Goal: Information Seeking & Learning: Check status

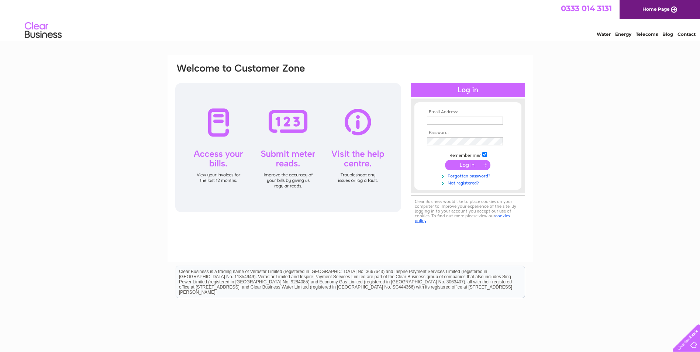
type input "[EMAIL_ADDRESS][DOMAIN_NAME]"
click at [453, 165] on input "submit" at bounding box center [467, 165] width 45 height 10
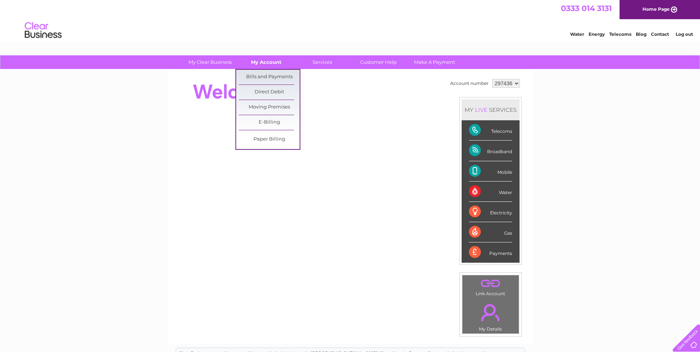
click at [267, 62] on link "My Account" at bounding box center [266, 62] width 61 height 14
click at [272, 71] on link "Bills and Payments" at bounding box center [269, 77] width 61 height 15
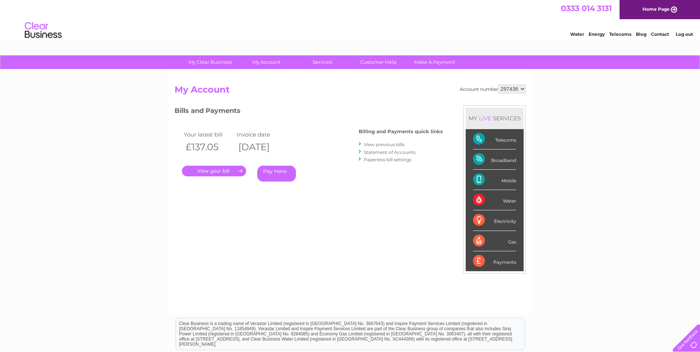
click at [209, 170] on link "." at bounding box center [214, 171] width 64 height 11
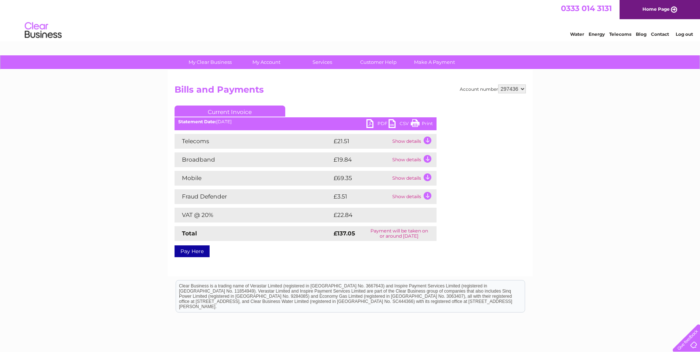
click at [424, 195] on td "Show details" at bounding box center [413, 196] width 46 height 15
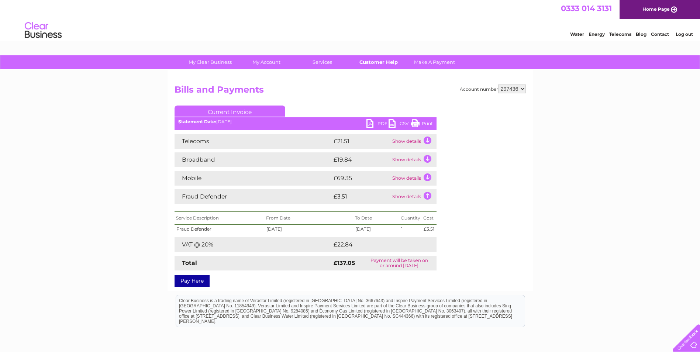
click at [381, 61] on link "Customer Help" at bounding box center [378, 62] width 61 height 14
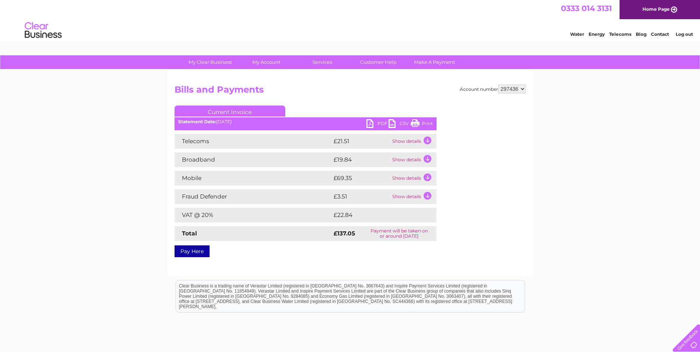
click at [413, 180] on td "Show details" at bounding box center [413, 178] width 46 height 15
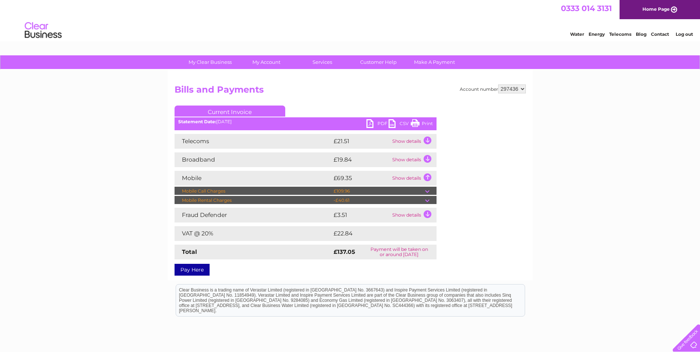
click at [428, 190] on td at bounding box center [430, 191] width 11 height 9
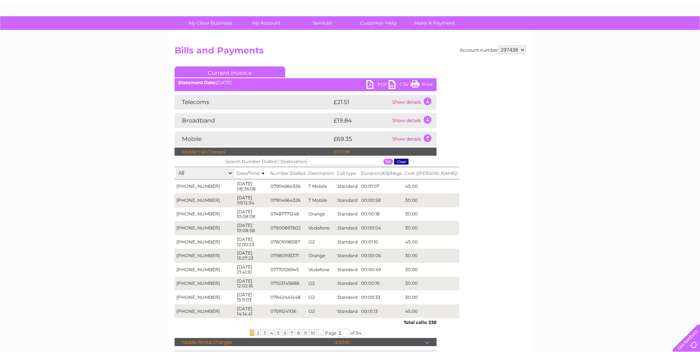
scroll to position [37, 0]
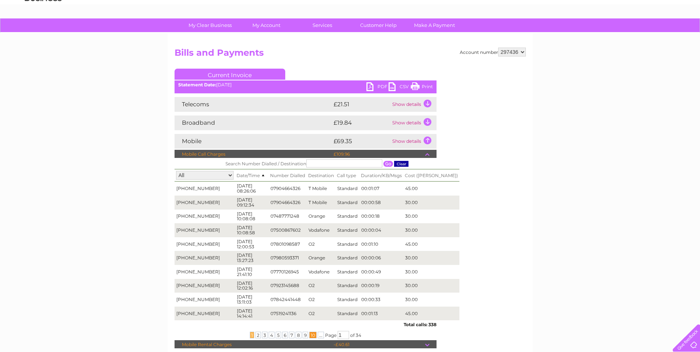
click at [313, 334] on span "10" at bounding box center [312, 335] width 7 height 7
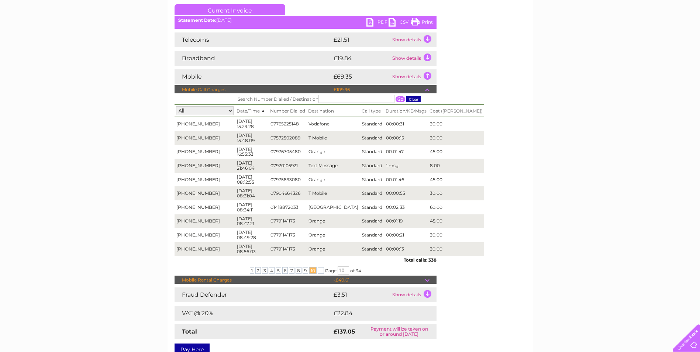
scroll to position [0, 0]
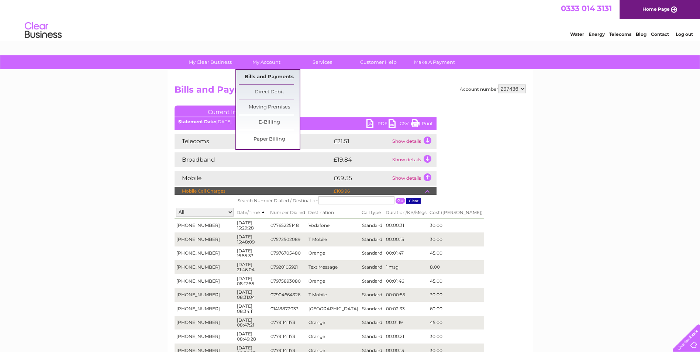
click at [266, 77] on link "Bills and Payments" at bounding box center [269, 77] width 61 height 15
click at [266, 76] on link "Bills and Payments" at bounding box center [269, 77] width 61 height 15
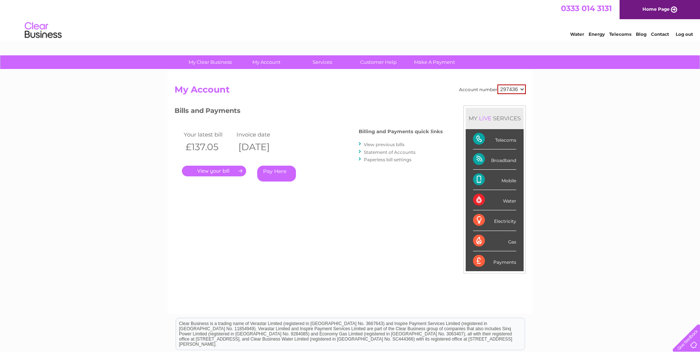
click at [382, 144] on link "View previous bills" at bounding box center [384, 145] width 41 height 6
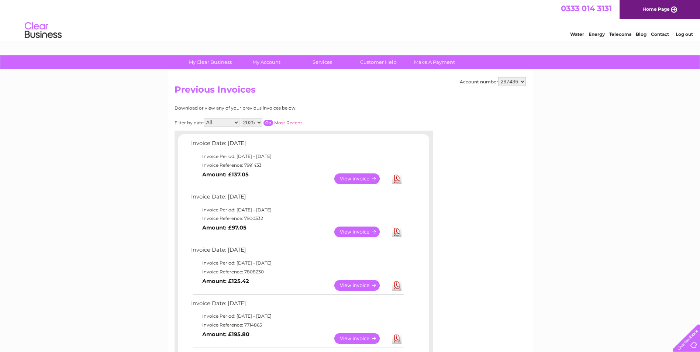
click at [351, 176] on link "View" at bounding box center [361, 178] width 54 height 11
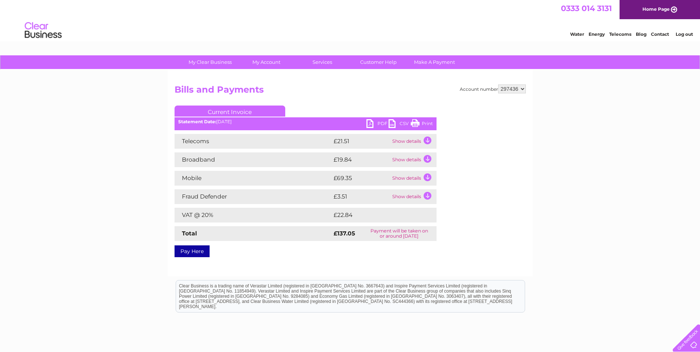
click at [404, 177] on td "Show details" at bounding box center [413, 178] width 46 height 15
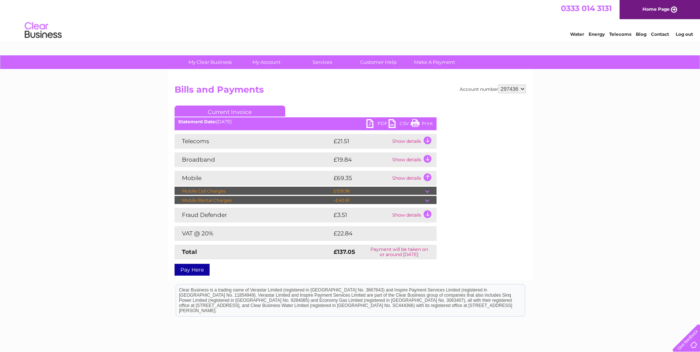
click at [683, 35] on link "Log out" at bounding box center [684, 34] width 17 height 6
